Goal: Navigation & Orientation: Find specific page/section

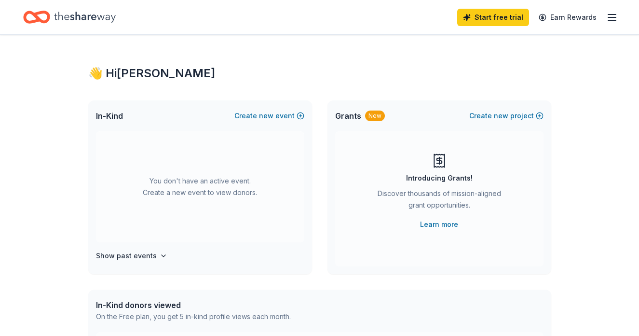
click at [616, 17] on line "button" at bounding box center [612, 17] width 8 height 0
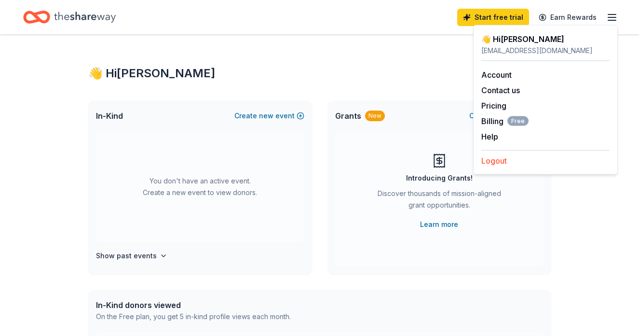
click at [497, 164] on button "Logout" at bounding box center [494, 161] width 26 height 12
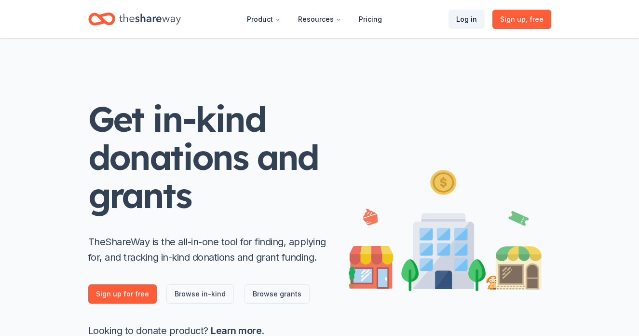
click at [466, 14] on link "Log in" at bounding box center [467, 19] width 36 height 19
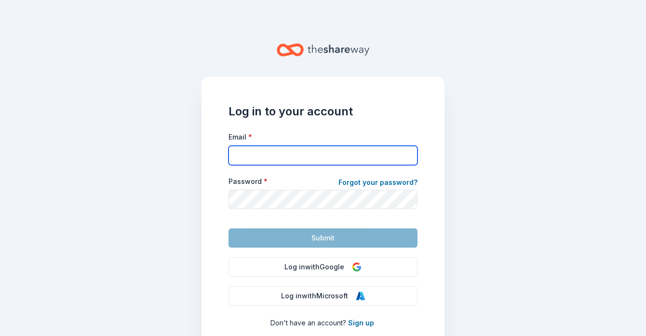
click at [324, 159] on input "Email *" at bounding box center [323, 155] width 189 height 19
type input "[EMAIL_ADDRESS][DOMAIN_NAME]"
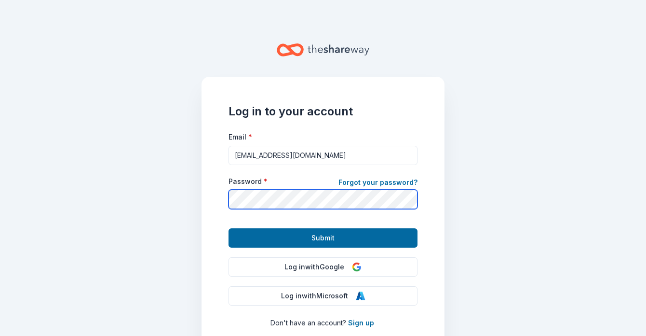
click at [229, 228] on button "Submit" at bounding box center [323, 237] width 189 height 19
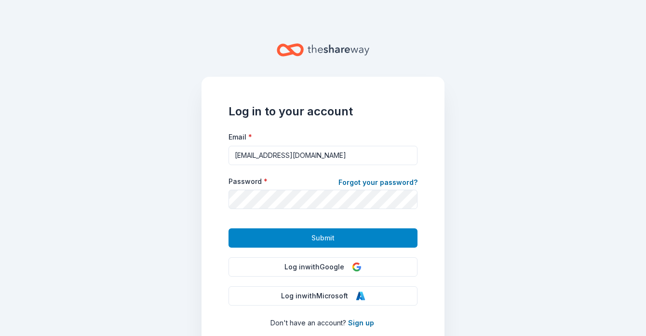
click at [370, 240] on button "Submit" at bounding box center [323, 237] width 189 height 19
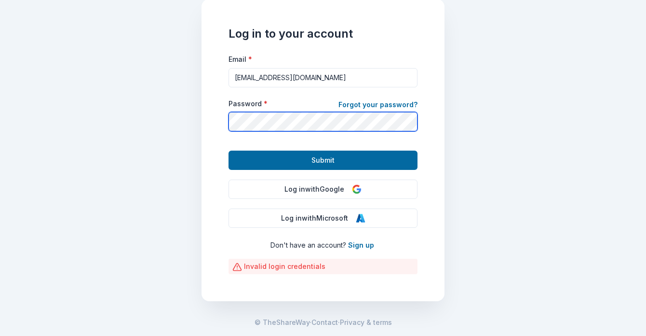
click at [205, 83] on div "Log in to your account Email * [EMAIL_ADDRESS][DOMAIN_NAME] Password * Forgot y…" at bounding box center [323, 150] width 243 height 302
click at [229, 151] on button "Submit" at bounding box center [323, 160] width 189 height 19
click at [206, 60] on div "Log in to your account Email * [EMAIL_ADDRESS][DOMAIN_NAME] Password * Forgot y…" at bounding box center [323, 150] width 243 height 302
click at [229, 151] on button "Submit" at bounding box center [323, 160] width 189 height 19
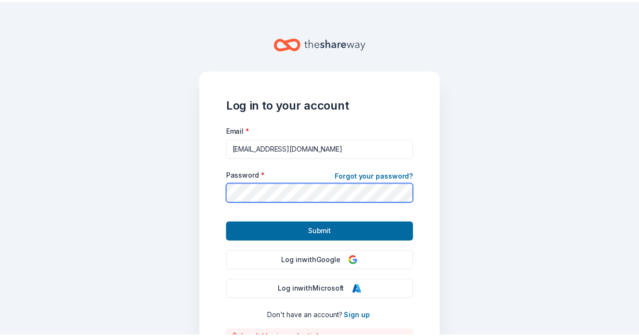
scroll to position [0, 0]
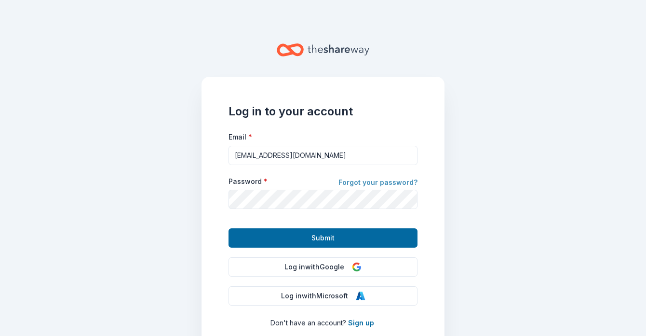
click at [382, 183] on link "Forgot your password?" at bounding box center [378, 184] width 79 height 14
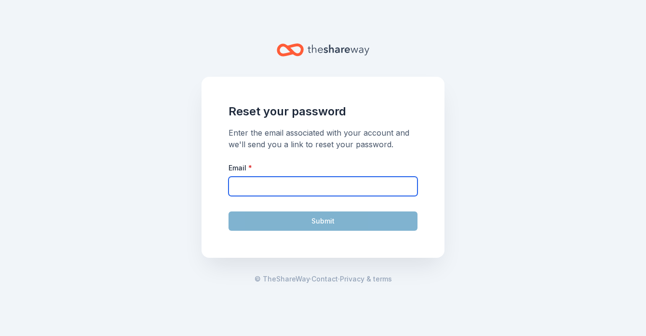
click at [285, 194] on input "Email *" at bounding box center [323, 186] width 189 height 19
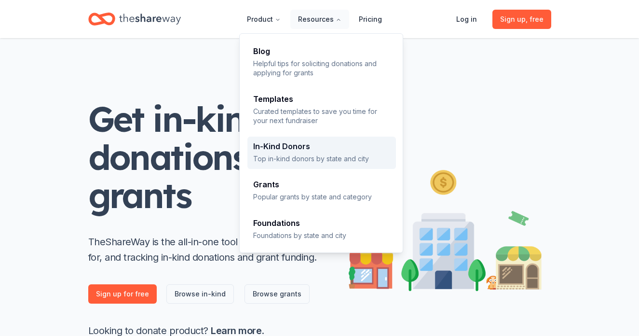
click at [309, 151] on div "In-Kind Donors Top in-kind donors by state and city" at bounding box center [321, 152] width 137 height 21
